Goal: Task Accomplishment & Management: Use online tool/utility

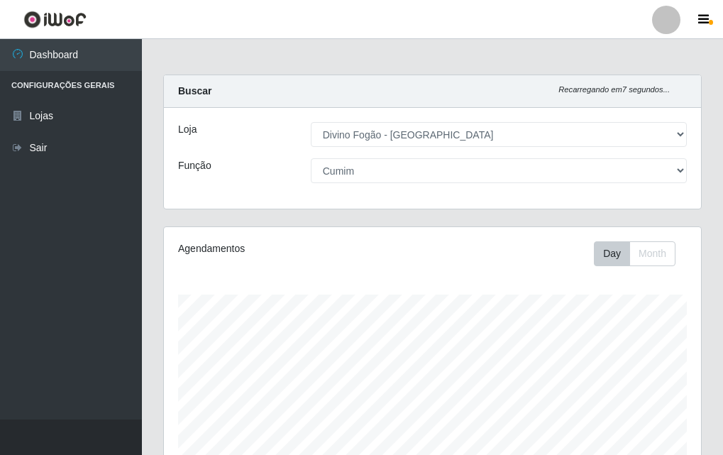
select select "499"
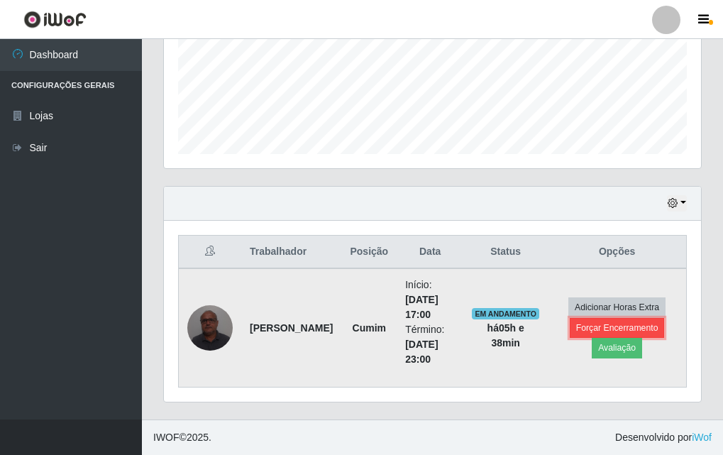
click at [634, 332] on button "Forçar Encerramento" at bounding box center [617, 328] width 95 height 20
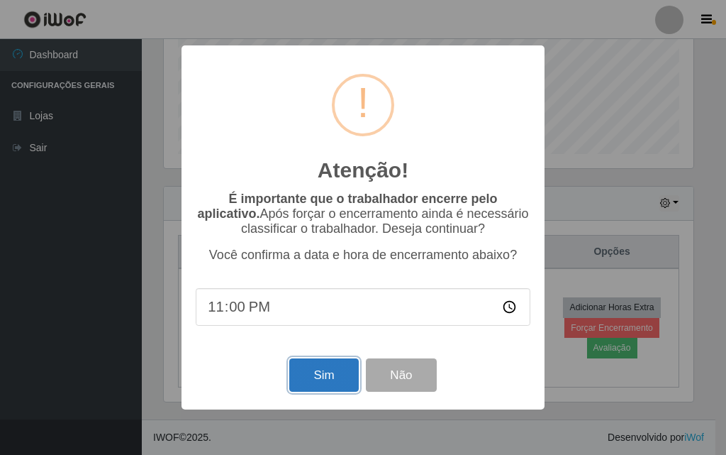
click at [320, 375] on button "Sim" at bounding box center [323, 374] width 69 height 33
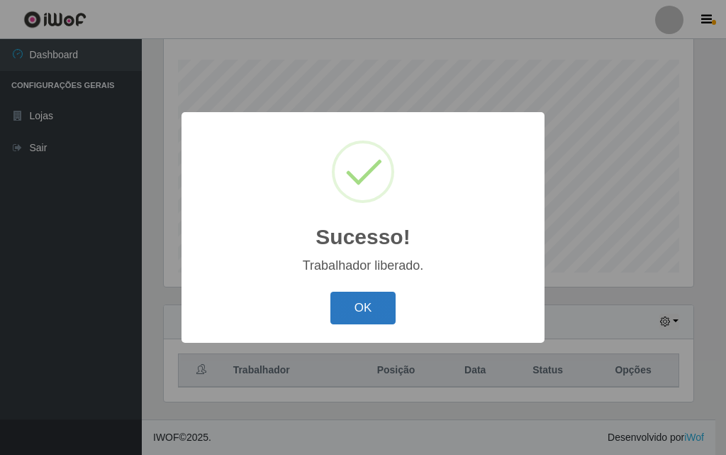
click at [380, 304] on button "OK" at bounding box center [364, 308] width 66 height 33
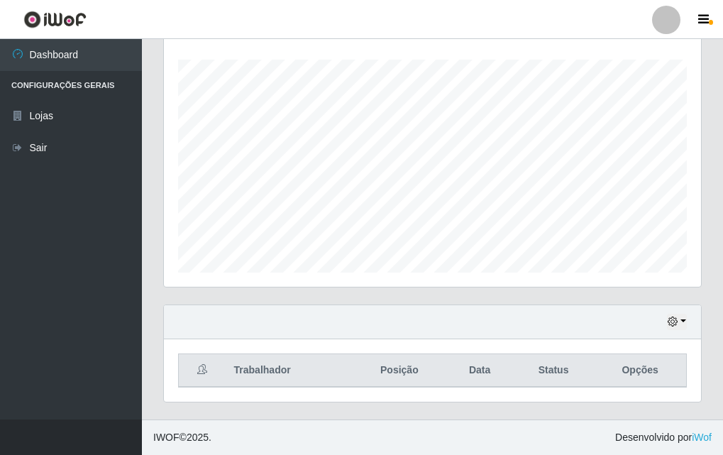
scroll to position [93, 0]
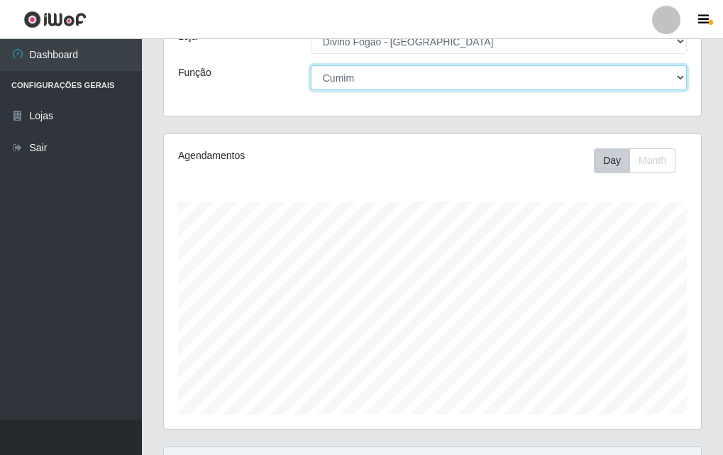
click at [568, 84] on select "[Selecione...] ASG ASG + ASG ++ Auxiliar de Cozinha Auxiliar de Cozinha + Auxil…" at bounding box center [499, 77] width 376 height 25
click at [311, 65] on select "[Selecione...] ASG ASG + ASG ++ Auxiliar de Cozinha Auxiliar de Cozinha + Auxil…" at bounding box center [499, 77] width 376 height 25
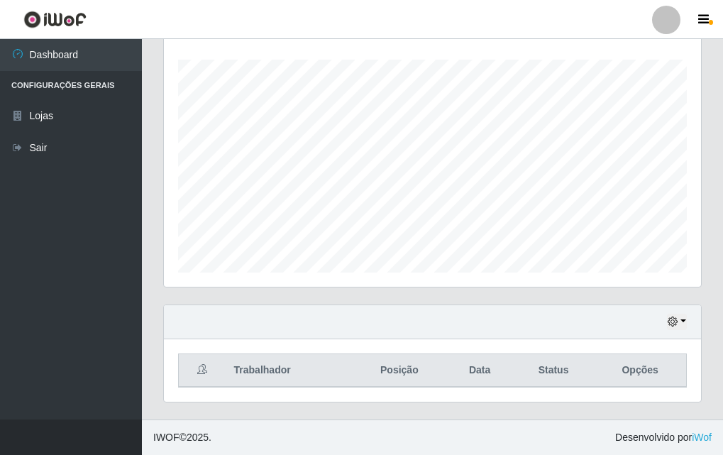
scroll to position [0, 0]
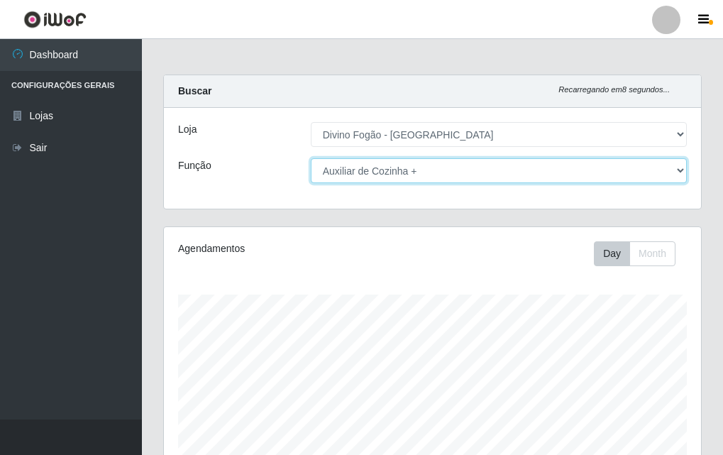
click at [462, 177] on select "[Selecione...] ASG ASG + ASG ++ Auxiliar de Cozinha Auxiliar de Cozinha + Auxil…" at bounding box center [499, 170] width 376 height 25
click at [311, 158] on select "[Selecione...] ASG ASG + ASG ++ Auxiliar de Cozinha Auxiliar de Cozinha + Auxil…" at bounding box center [499, 170] width 376 height 25
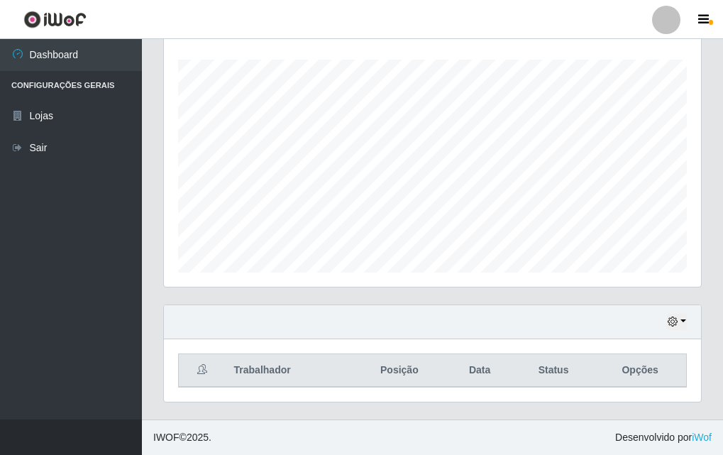
scroll to position [22, 0]
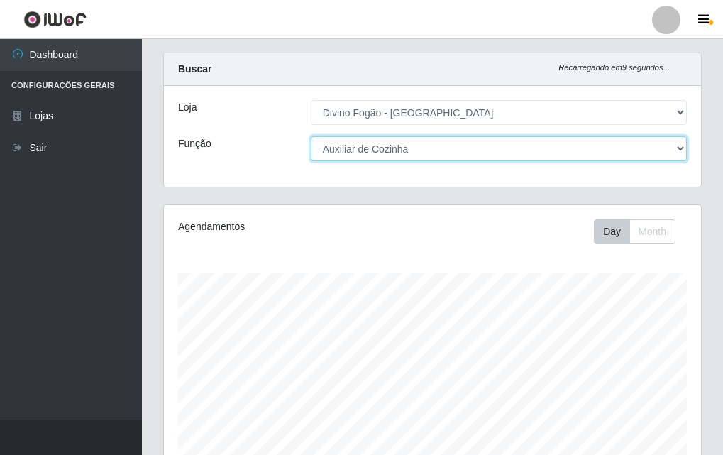
click at [426, 145] on select "[Selecione...] ASG ASG + ASG ++ Auxiliar de Cozinha Auxiliar de Cozinha + Auxil…" at bounding box center [499, 148] width 376 height 25
click at [311, 136] on select "[Selecione...] ASG ASG + ASG ++ Auxiliar de Cozinha Auxiliar de Cozinha + Auxil…" at bounding box center [499, 148] width 376 height 25
click at [472, 154] on select "[Selecione...] ASG ASG + ASG ++ Auxiliar de Cozinha Auxiliar de Cozinha + Auxil…" at bounding box center [499, 148] width 376 height 25
select select "94"
click at [311, 136] on select "[Selecione...] ASG ASG + ASG ++ Auxiliar de Cozinha Auxiliar de Cozinha + Auxil…" at bounding box center [499, 148] width 376 height 25
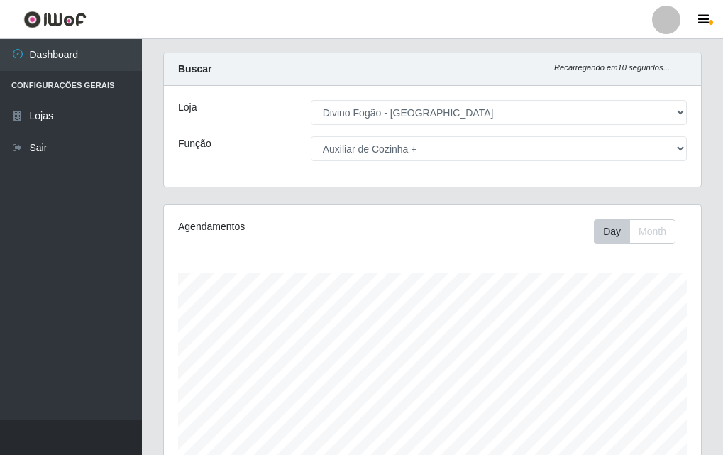
scroll to position [0, 0]
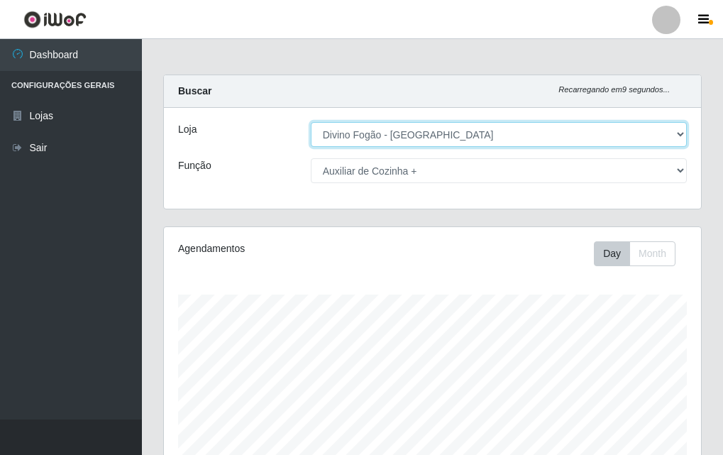
click at [404, 131] on select "[Selecione...] Divino Fogão - [GEOGRAPHIC_DATA]" at bounding box center [499, 134] width 376 height 25
click at [311, 122] on select "[Selecione...] Divino Fogão - [GEOGRAPHIC_DATA]" at bounding box center [499, 134] width 376 height 25
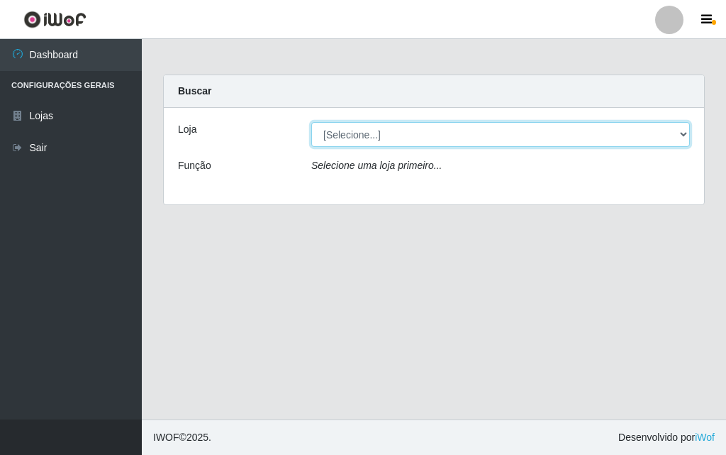
click at [384, 138] on select "[Selecione...] Divino Fogão - [GEOGRAPHIC_DATA]" at bounding box center [500, 134] width 379 height 25
select select "499"
click at [311, 122] on select "[Selecione...] Divino Fogão - [GEOGRAPHIC_DATA]" at bounding box center [500, 134] width 379 height 25
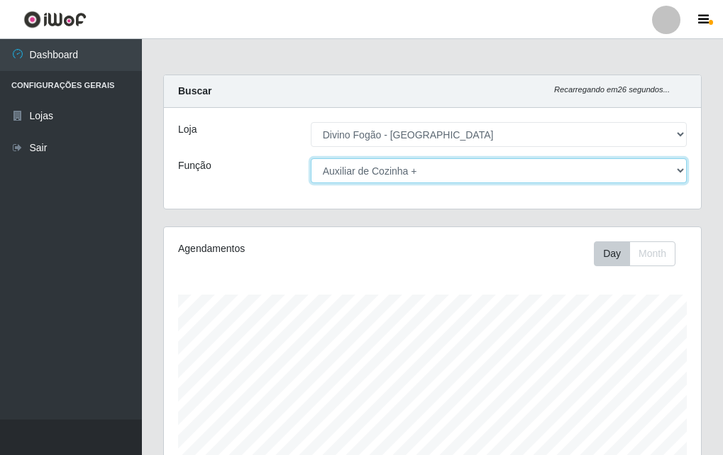
click at [385, 167] on select "[Selecione...] ASG ASG + ASG ++ Auxiliar de Cozinha Auxiliar de Cozinha + Auxil…" at bounding box center [499, 170] width 376 height 25
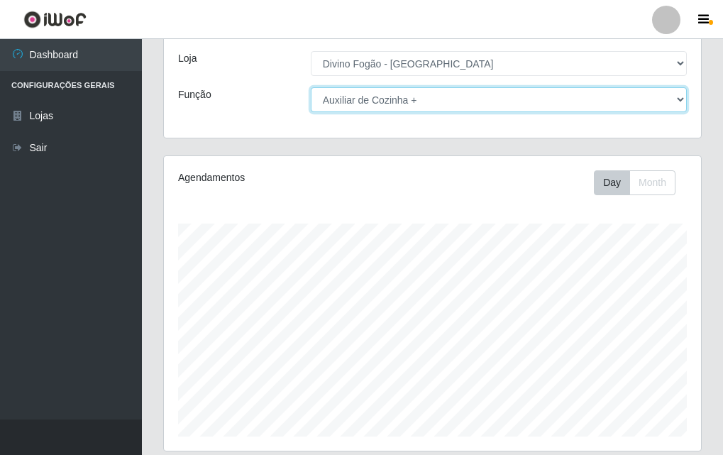
click at [357, 101] on select "[Selecione...] ASG ASG + ASG ++ Auxiliar de Cozinha Auxiliar de Cozinha + Auxil…" at bounding box center [499, 99] width 376 height 25
click at [311, 87] on select "[Selecione...] ASG ASG + ASG ++ Auxiliar de Cozinha Auxiliar de Cozinha + Auxil…" at bounding box center [499, 99] width 376 height 25
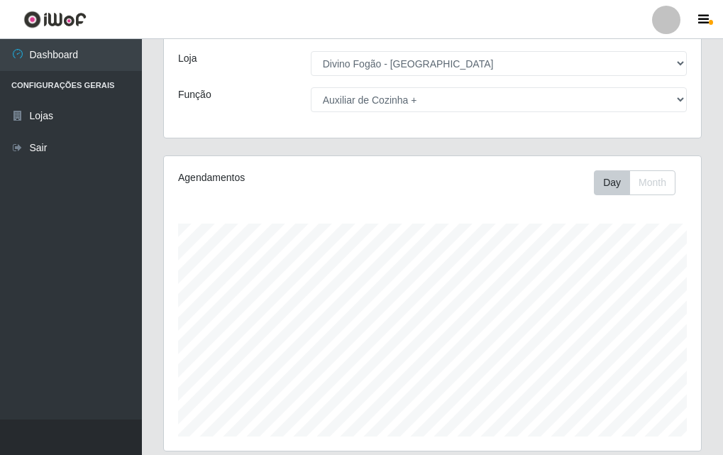
click at [365, 207] on div "Agendamentos Day Month 19/08 Agendamentos 12" at bounding box center [432, 303] width 537 height 294
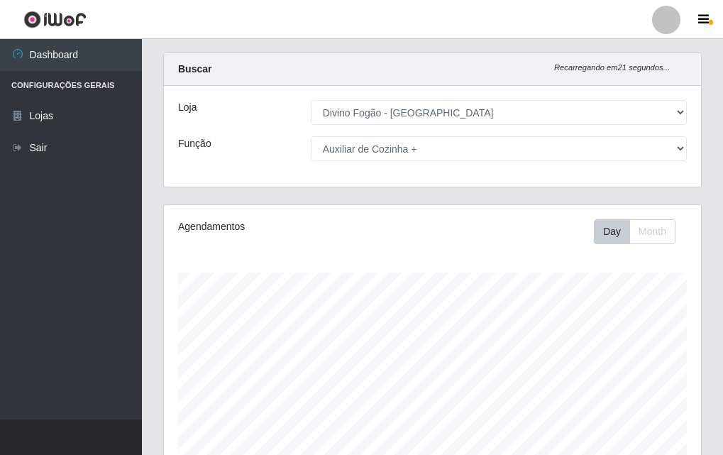
scroll to position [0, 0]
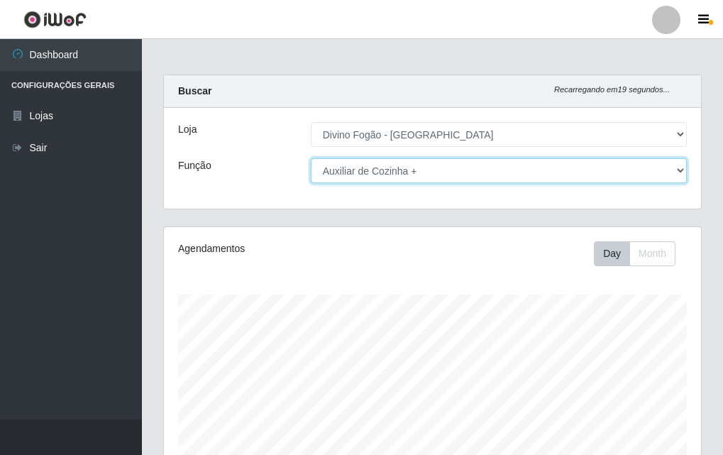
click at [362, 170] on select "[Selecione...] ASG ASG + ASG ++ Auxiliar de Cozinha Auxiliar de Cozinha + Auxil…" at bounding box center [499, 170] width 376 height 25
click at [311, 158] on select "[Selecione...] ASG ASG + ASG ++ Auxiliar de Cozinha Auxiliar de Cozinha + Auxil…" at bounding box center [499, 170] width 376 height 25
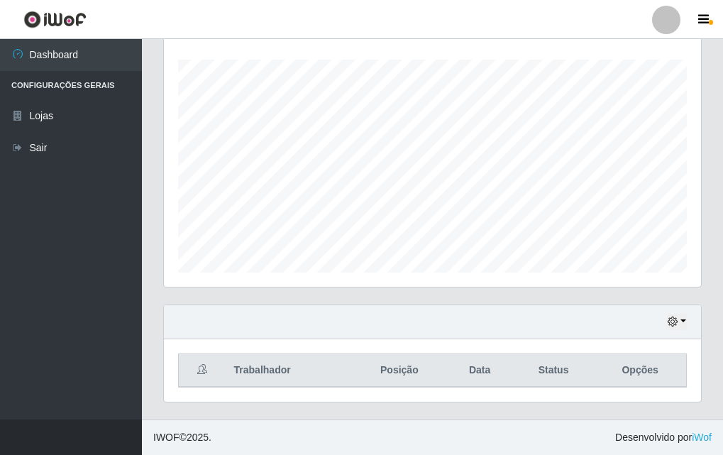
scroll to position [22, 0]
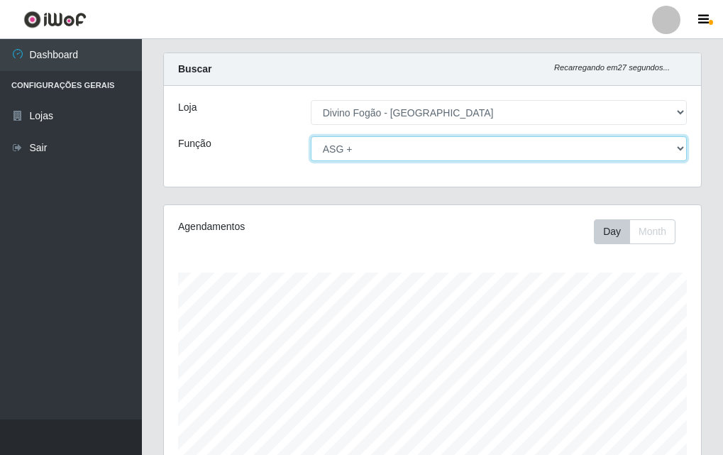
click at [351, 154] on select "[Selecione...] ASG ASG + ASG ++ Auxiliar de Cozinha Auxiliar de Cozinha + Auxil…" at bounding box center [499, 148] width 376 height 25
click at [311, 136] on select "[Selecione...] ASG ASG + ASG ++ Auxiliar de Cozinha Auxiliar de Cozinha + Auxil…" at bounding box center [499, 148] width 376 height 25
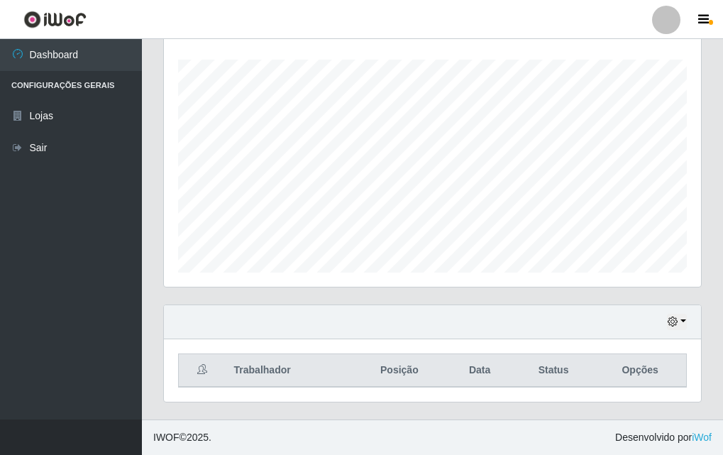
scroll to position [0, 0]
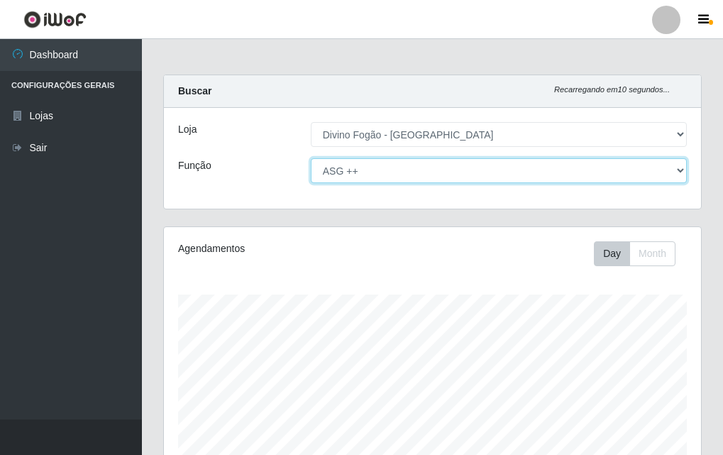
click at [355, 175] on select "[Selecione...] ASG ASG + ASG ++ Auxiliar de Cozinha Auxiliar de Cozinha + Auxil…" at bounding box center [499, 170] width 376 height 25
select select "94"
click at [311, 158] on select "[Selecione...] ASG ASG + ASG ++ Auxiliar de Cozinha Auxiliar de Cozinha + Auxil…" at bounding box center [499, 170] width 376 height 25
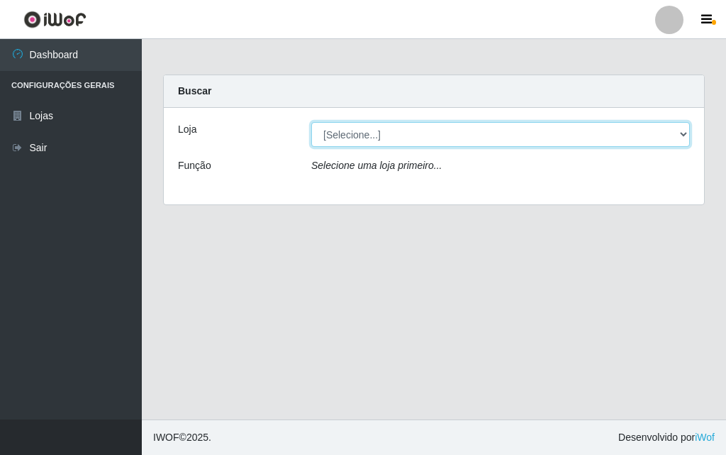
click at [387, 135] on select "[Selecione...] Divino Fogão - [GEOGRAPHIC_DATA]" at bounding box center [500, 134] width 379 height 25
select select "499"
click at [311, 122] on select "[Selecione...] Divino Fogão - [GEOGRAPHIC_DATA]" at bounding box center [500, 134] width 379 height 25
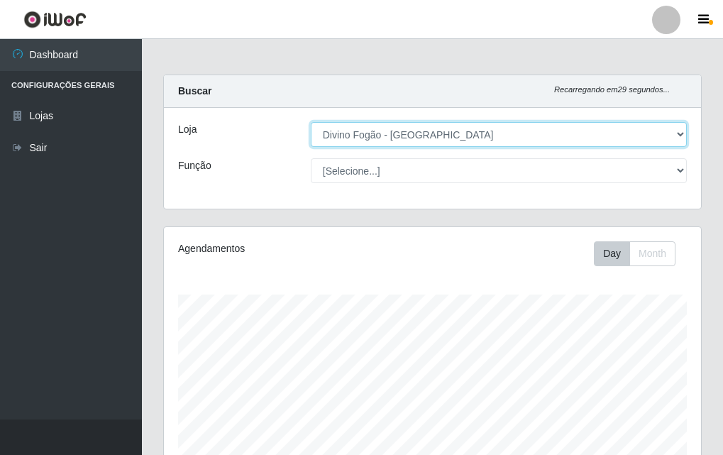
scroll to position [294, 537]
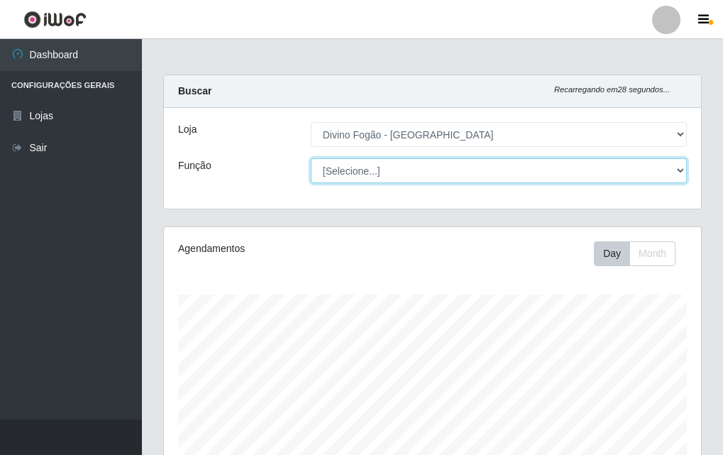
click at [386, 170] on select "[Selecione...] ASG ASG + ASG ++ Auxiliar de Cozinha Auxiliar de Cozinha + Auxil…" at bounding box center [499, 170] width 376 height 25
select select "94"
click at [311, 158] on select "[Selecione...] ASG ASG + ASG ++ Auxiliar de Cozinha Auxiliar de Cozinha + Auxil…" at bounding box center [499, 170] width 376 height 25
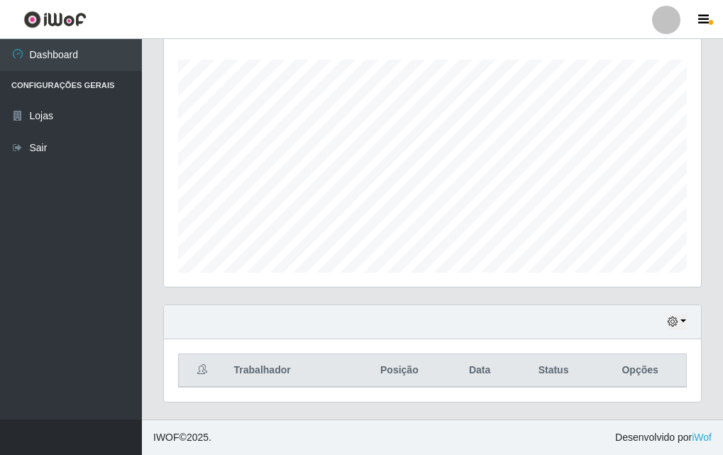
scroll to position [0, 0]
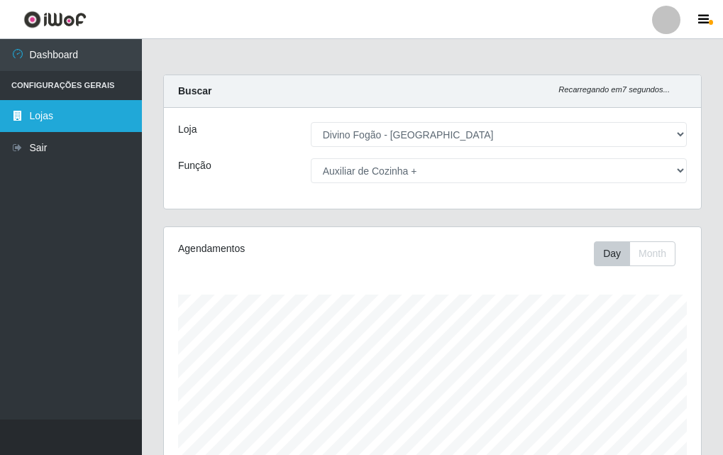
click at [69, 113] on link "Lojas" at bounding box center [71, 116] width 142 height 32
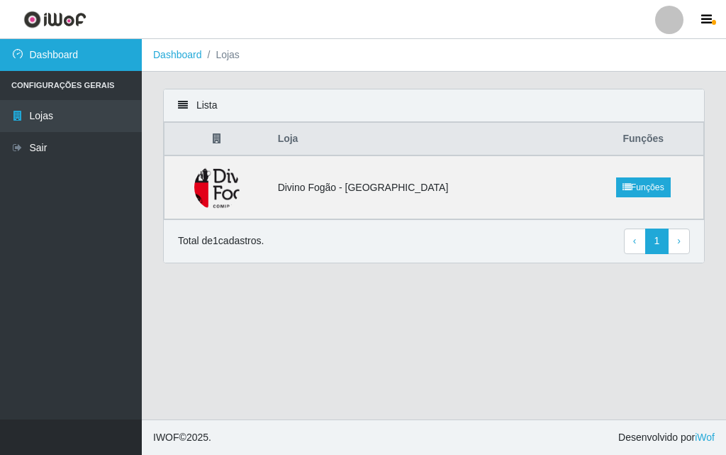
click at [65, 54] on link "Dashboard" at bounding box center [71, 55] width 142 height 32
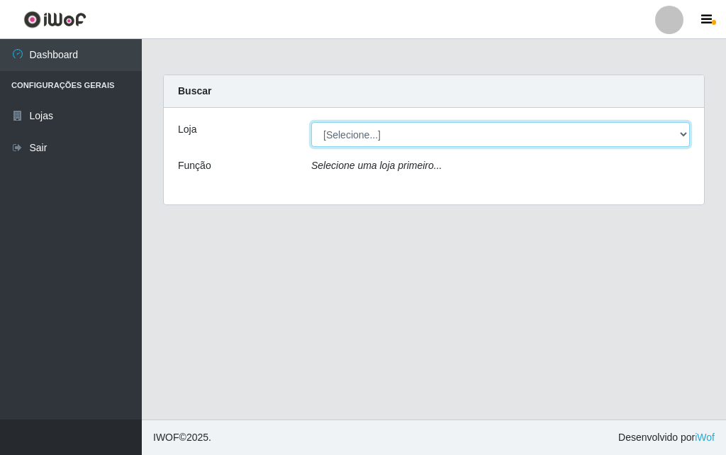
click at [419, 138] on select "[Selecione...] Divino Fogão - [GEOGRAPHIC_DATA]" at bounding box center [500, 134] width 379 height 25
select select "499"
click at [311, 122] on select "[Selecione...] Divino Fogão - [GEOGRAPHIC_DATA]" at bounding box center [500, 134] width 379 height 25
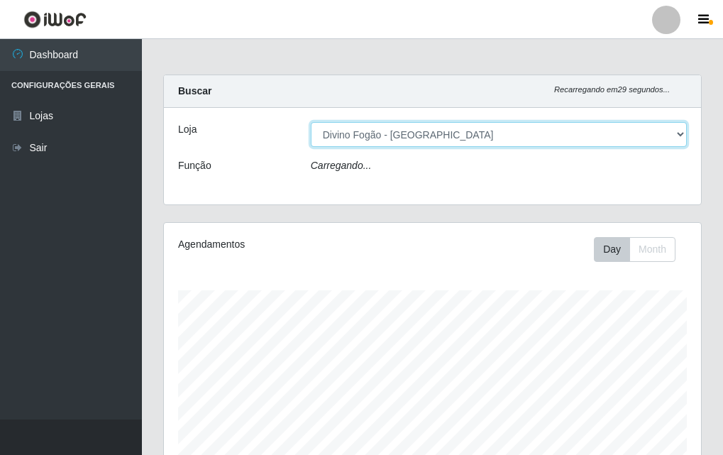
scroll to position [294, 537]
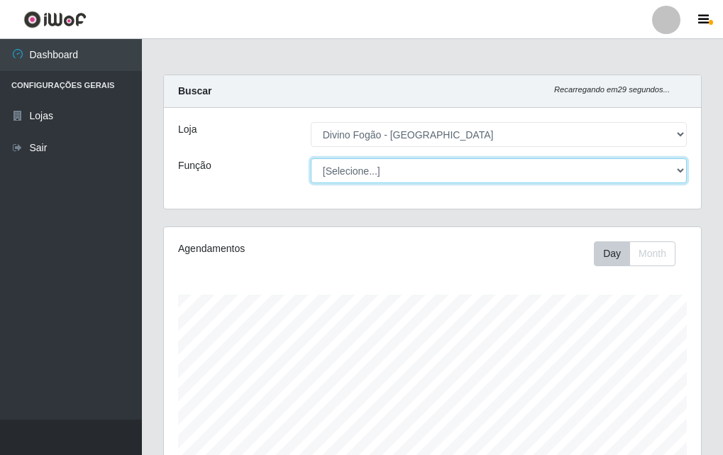
drag, startPoint x: 415, startPoint y: 187, endPoint x: 420, endPoint y: 177, distance: 11.1
click at [420, 177] on select "[Selecione...] ASG ASG + ASG ++ Auxiliar de Cozinha Auxiliar de Cozinha + Auxil…" at bounding box center [499, 170] width 376 height 25
click at [311, 158] on select "[Selecione...] ASG ASG + ASG ++ Auxiliar de Cozinha Auxiliar de Cozinha + Auxil…" at bounding box center [499, 170] width 376 height 25
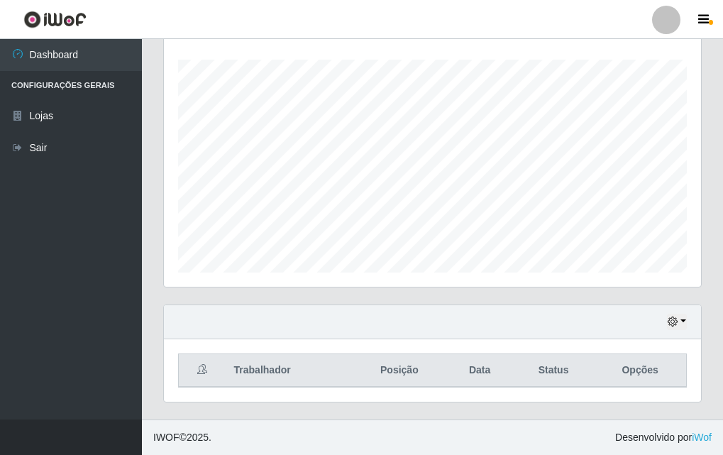
scroll to position [22, 0]
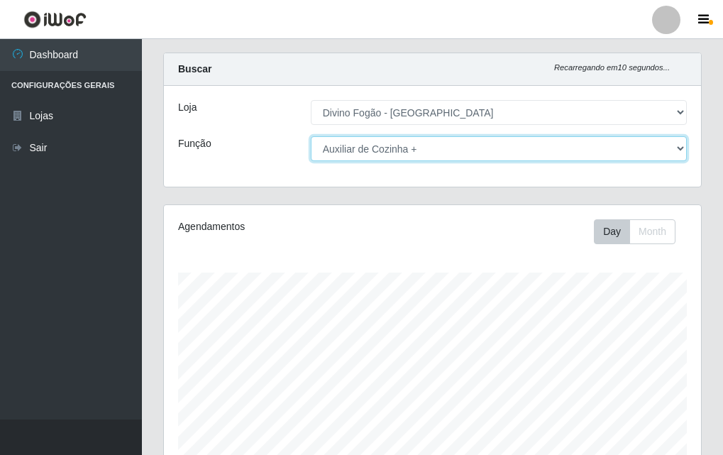
click at [427, 152] on select "[Selecione...] ASG ASG + ASG ++ Auxiliar de Cozinha Auxiliar de Cozinha + Auxil…" at bounding box center [499, 148] width 376 height 25
click at [311, 136] on select "[Selecione...] ASG ASG + ASG ++ Auxiliar de Cozinha Auxiliar de Cozinha + Auxil…" at bounding box center [499, 148] width 376 height 25
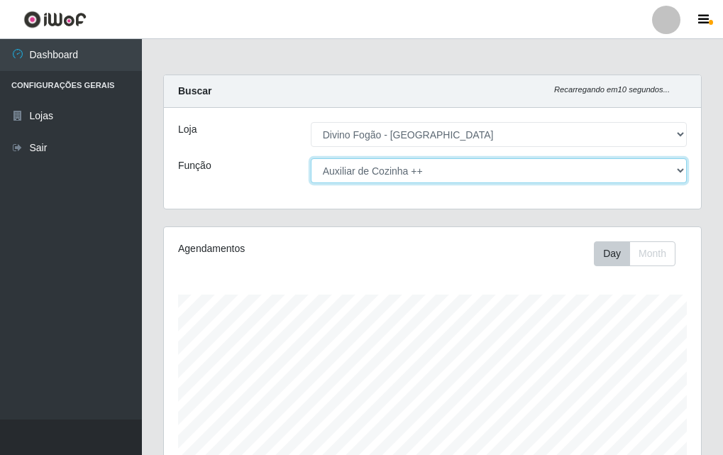
click at [443, 166] on select "[Selecione...] ASG ASG + ASG ++ Auxiliar de Cozinha Auxiliar de Cozinha + Auxil…" at bounding box center [499, 170] width 376 height 25
select select "9"
click at [311, 158] on select "[Selecione...] ASG ASG + ASG ++ Auxiliar de Cozinha Auxiliar de Cozinha + Auxil…" at bounding box center [499, 170] width 376 height 25
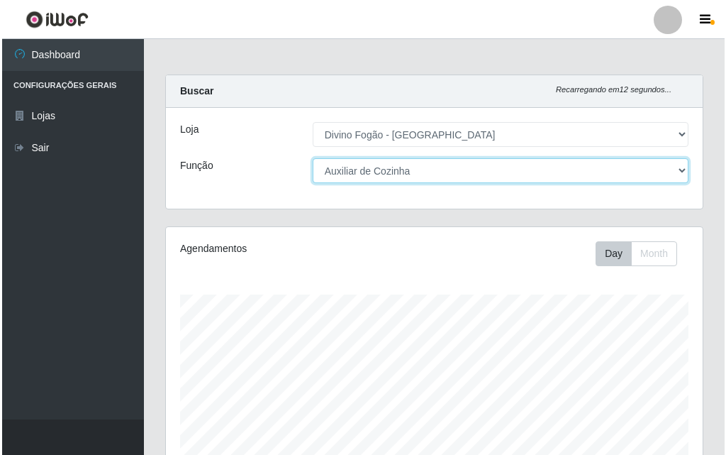
scroll to position [353, 0]
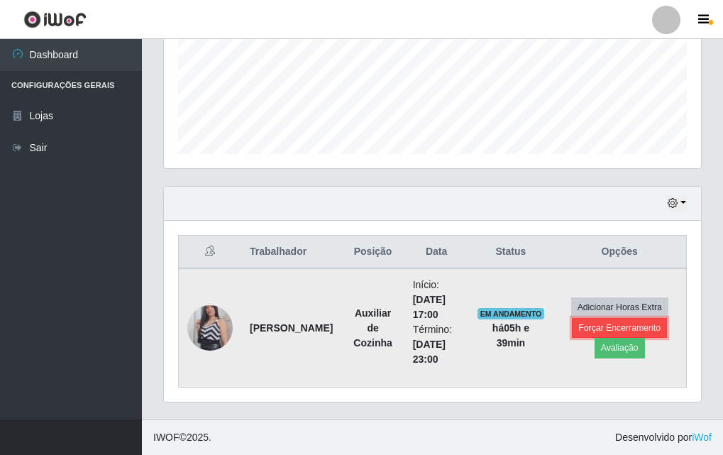
click at [594, 321] on button "Forçar Encerramento" at bounding box center [619, 328] width 95 height 20
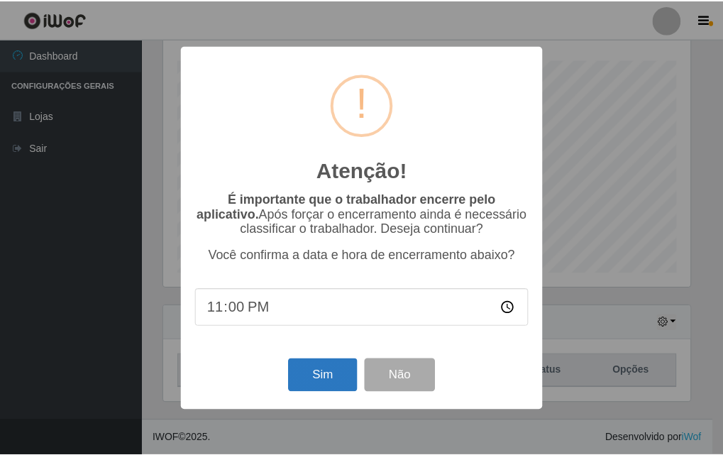
scroll to position [235, 0]
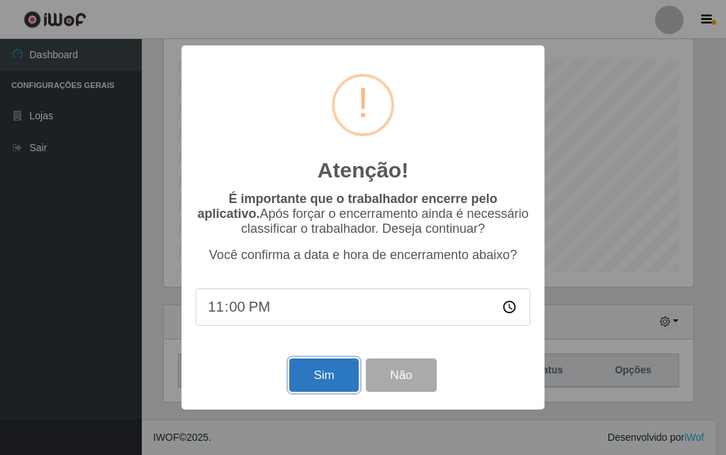
click at [318, 366] on button "Sim" at bounding box center [323, 374] width 69 height 33
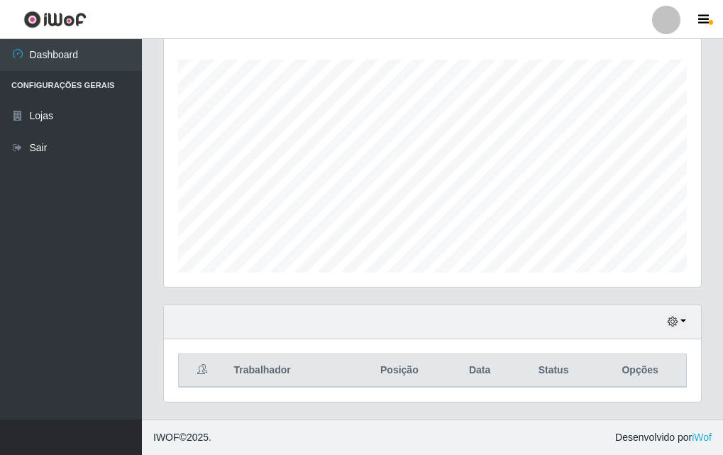
scroll to position [294, 530]
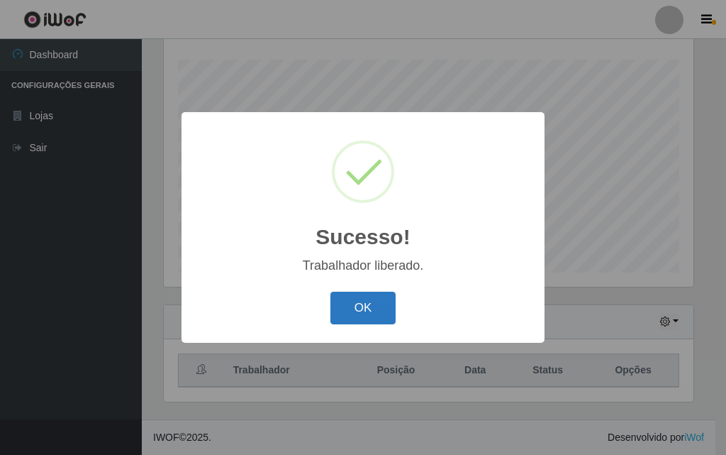
click at [365, 297] on button "OK" at bounding box center [364, 308] width 66 height 33
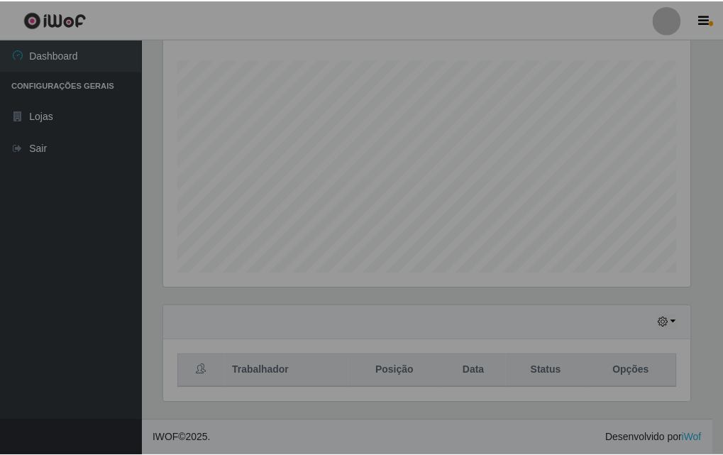
scroll to position [294, 537]
